Goal: Transaction & Acquisition: Purchase product/service

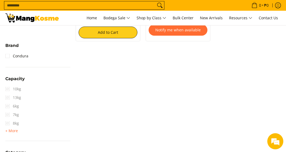
scroll to position [187, 0]
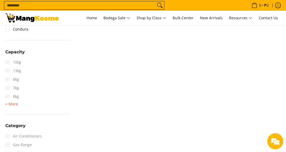
click at [12, 103] on span "+ More" at bounding box center [11, 104] width 13 height 4
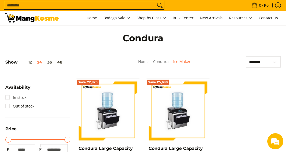
scroll to position [0, 0]
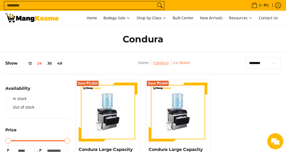
click at [164, 63] on link "Condura" at bounding box center [161, 62] width 16 height 5
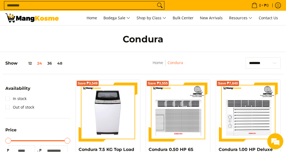
click at [90, 5] on input "Search..." at bounding box center [80, 5] width 152 height 8
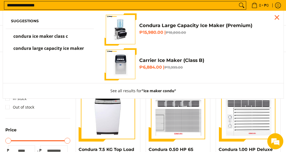
type input "**********"
click at [238, 1] on button "Search" at bounding box center [242, 5] width 9 height 8
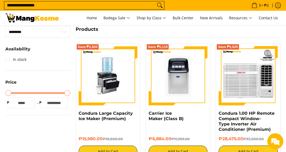
scroll to position [107, 0]
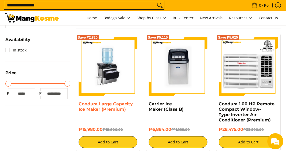
click at [120, 104] on link "Condura Large Capacity Ice Maker (Premium)" at bounding box center [106, 106] width 54 height 10
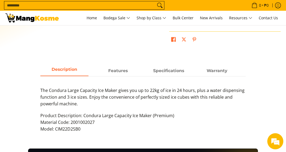
scroll to position [187, 0]
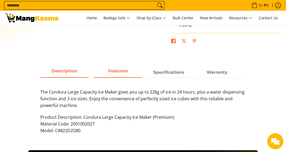
click at [126, 74] on span "Features" at bounding box center [118, 72] width 48 height 10
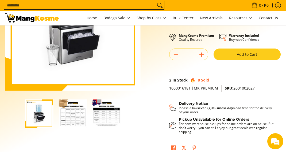
scroll to position [80, 0]
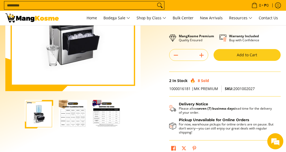
click at [82, 114] on img "Condura Large Capacity Ice Maker (Premium)-2" at bounding box center [73, 114] width 28 height 28
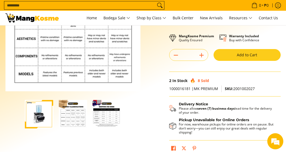
click at [108, 113] on img "Condura Large Capacity Ice Maker (Premium)-3" at bounding box center [107, 114] width 28 height 28
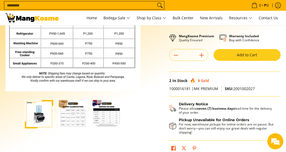
click at [82, 112] on img "Condura Large Capacity Ice Maker (Premium)-2" at bounding box center [73, 114] width 28 height 28
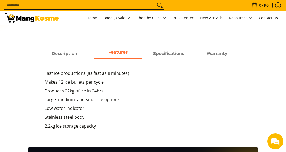
scroll to position [214, 0]
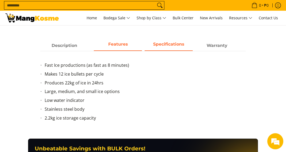
click at [169, 47] on strong "Specifications" at bounding box center [168, 43] width 31 height 5
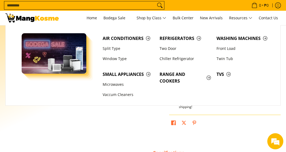
scroll to position [54, 0]
